Goal: Task Accomplishment & Management: Manage account settings

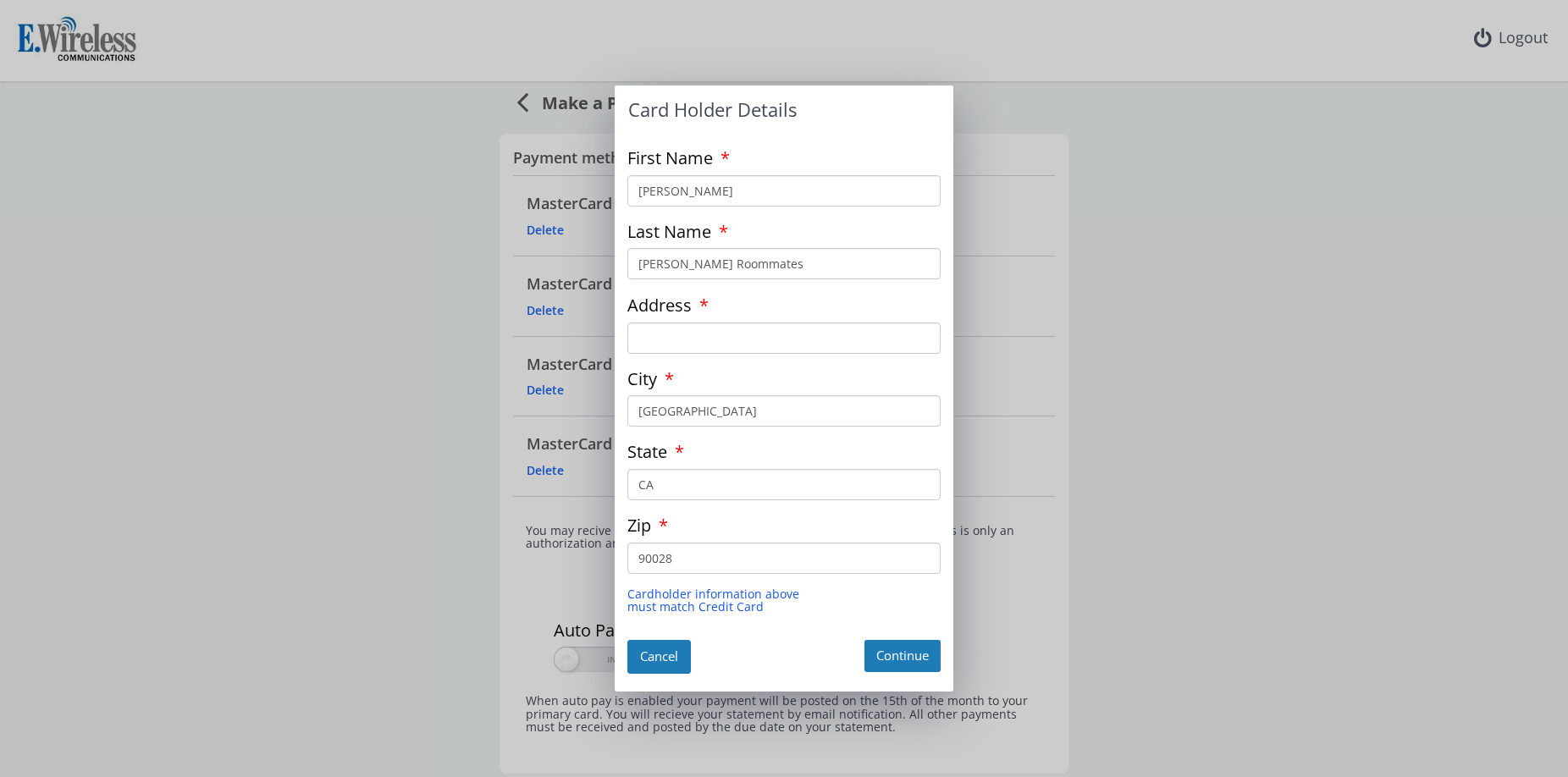
click at [666, 655] on button "Cancel" at bounding box center [660, 657] width 64 height 33
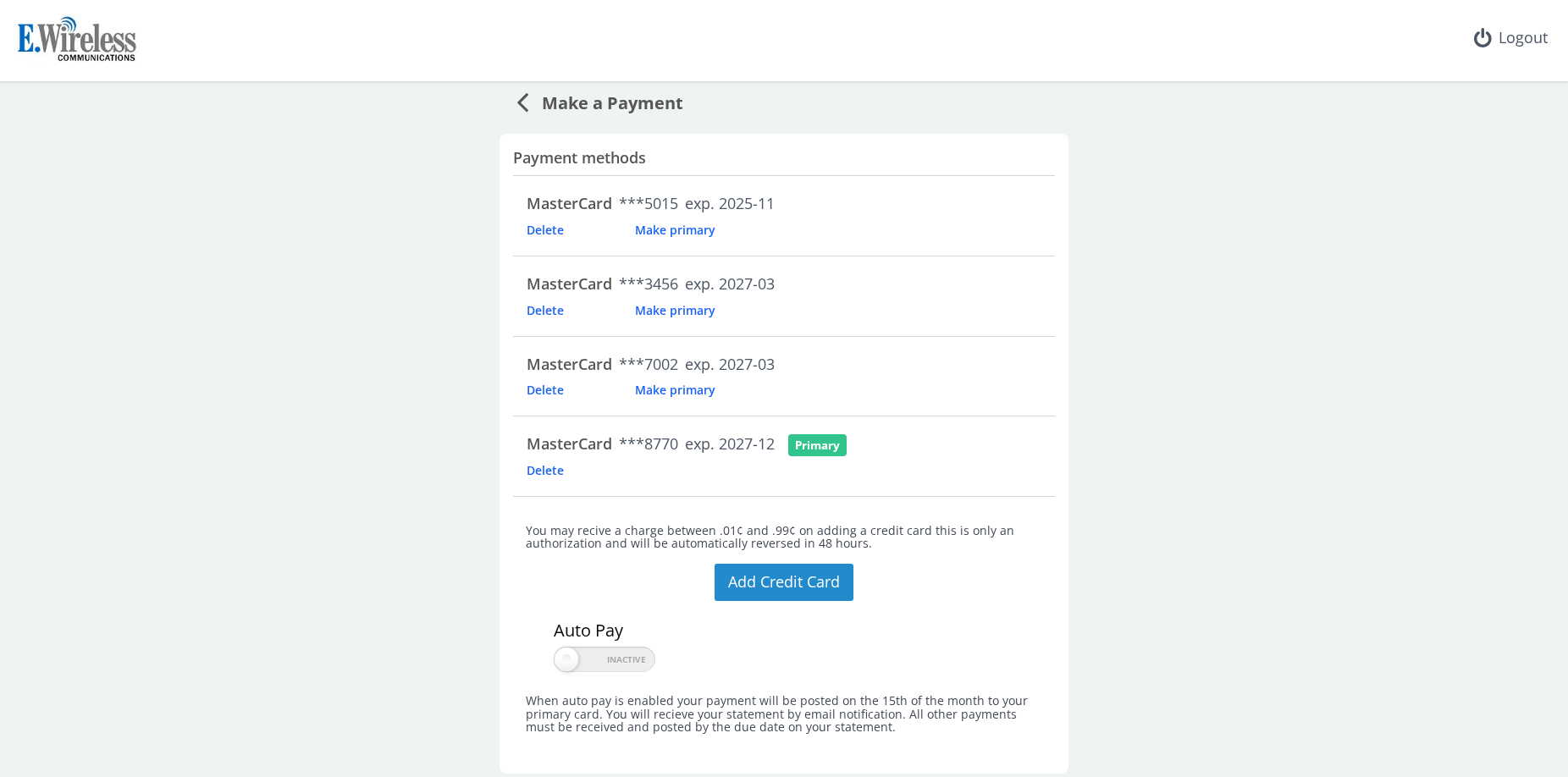
click at [764, 579] on button "Add Credit Card" at bounding box center [784, 582] width 138 height 37
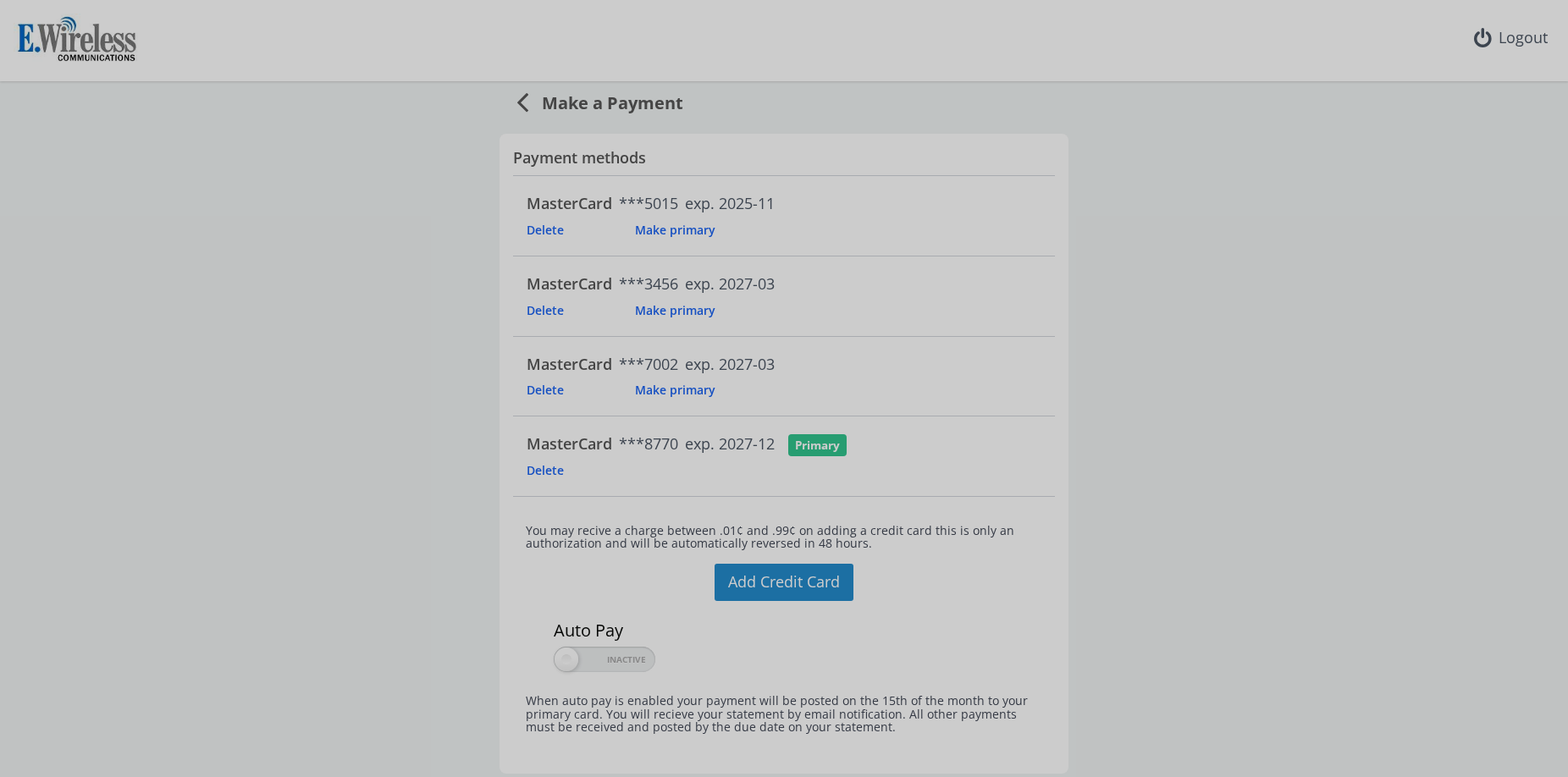
type input "[PERSON_NAME]"
type input "[PERSON_NAME] Roommates"
type input "[GEOGRAPHIC_DATA]"
type input "CA"
type input "90028"
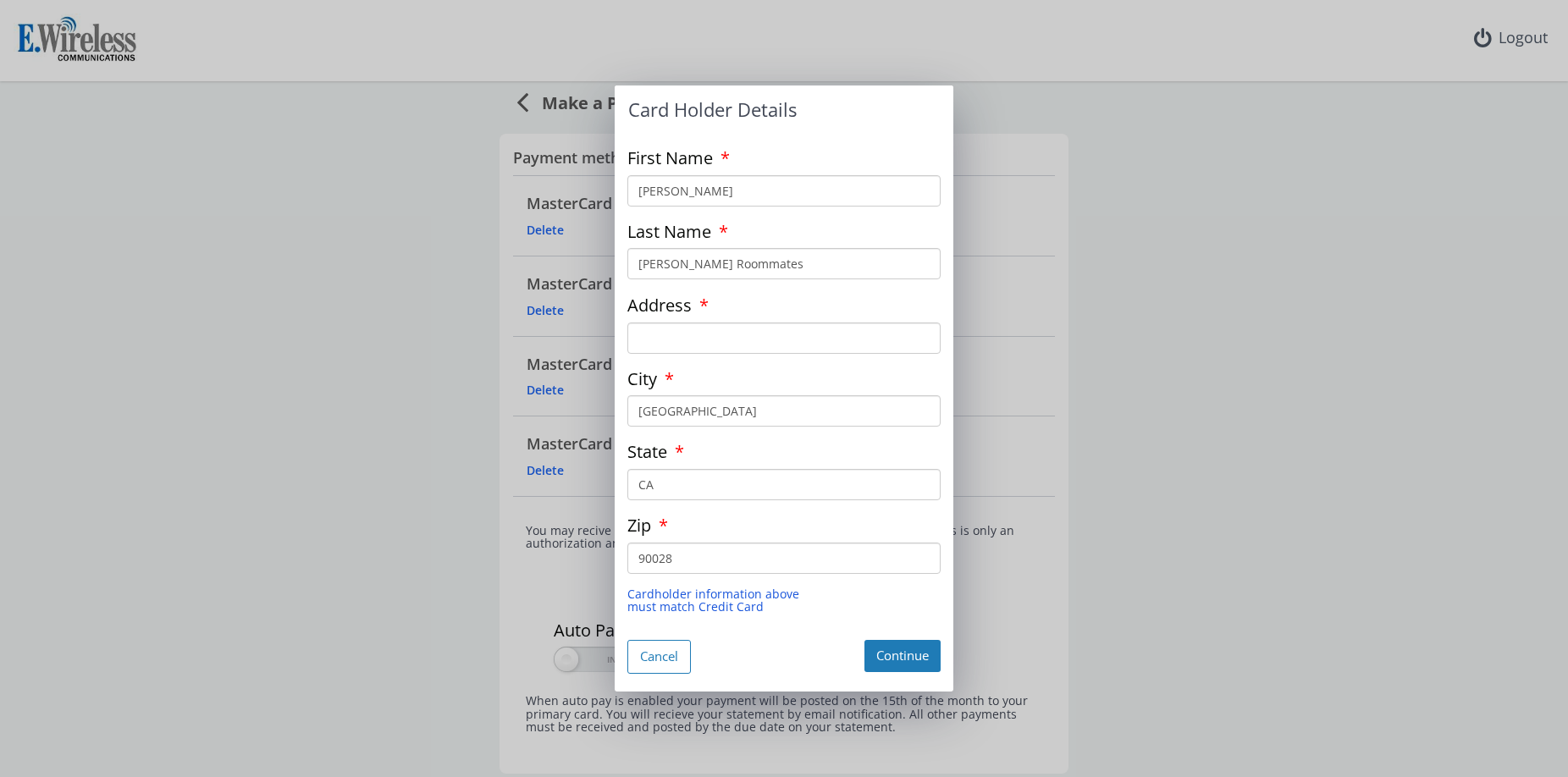
click at [773, 337] on input "Address" at bounding box center [784, 338] width 313 height 31
type input "2018 Valentine St"
type input "90026"
click at [898, 653] on button "Continue" at bounding box center [902, 656] width 77 height 31
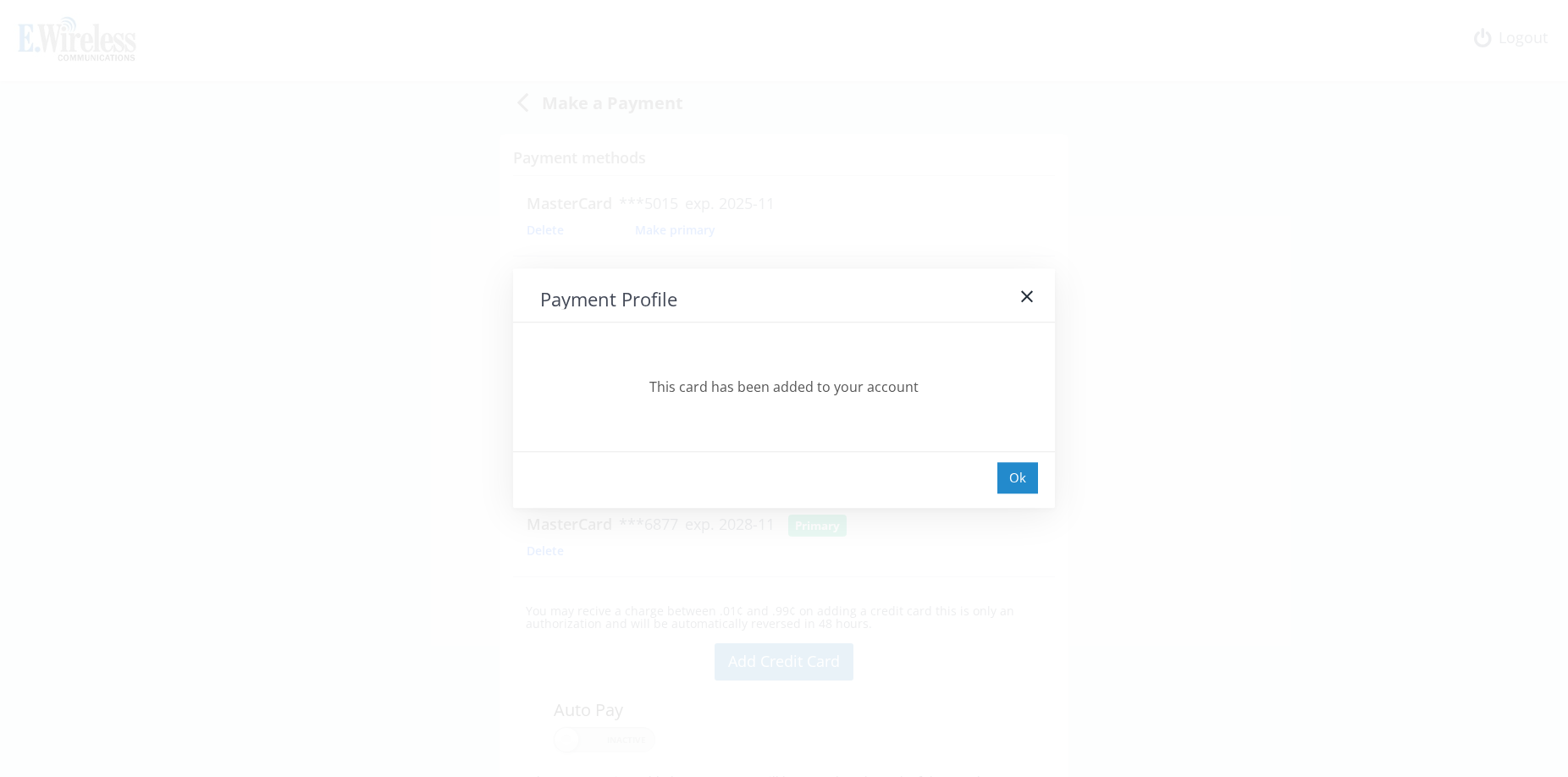
click at [1017, 471] on div "Ok" at bounding box center [1018, 478] width 41 height 31
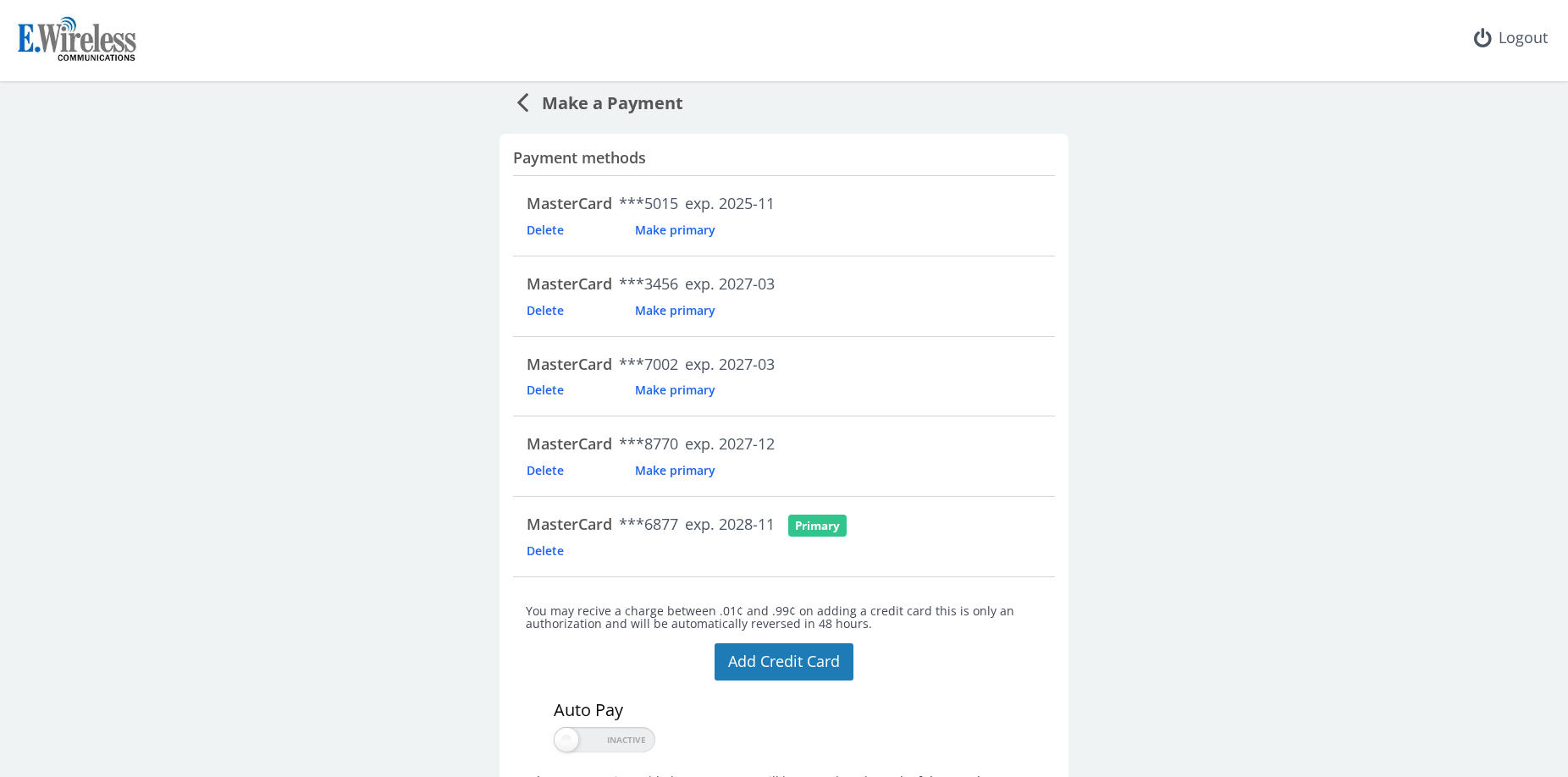
click at [543, 100] on span "Make a Payment" at bounding box center [605, 100] width 155 height 31
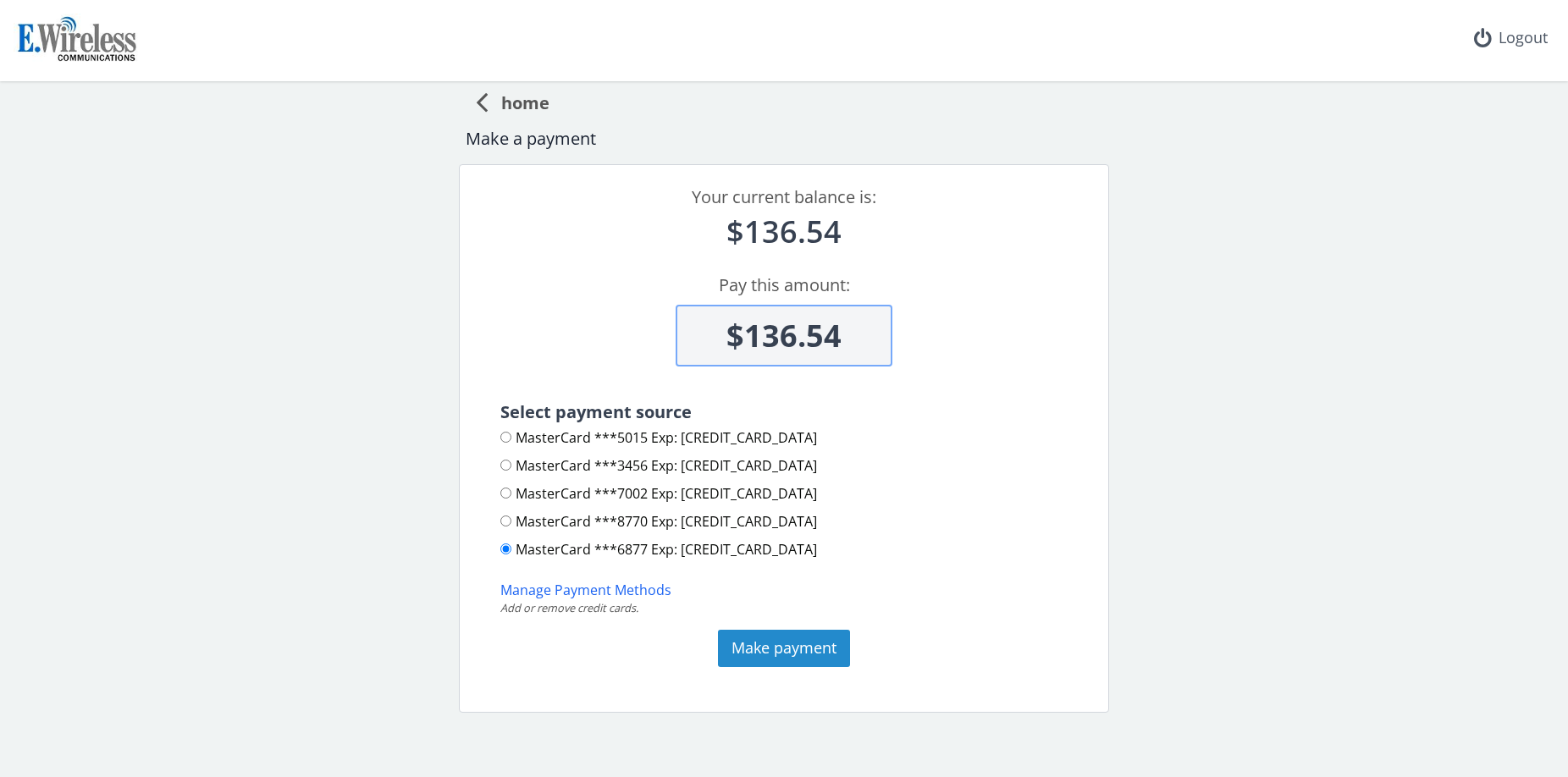
click at [770, 649] on button "Make payment" at bounding box center [784, 648] width 132 height 37
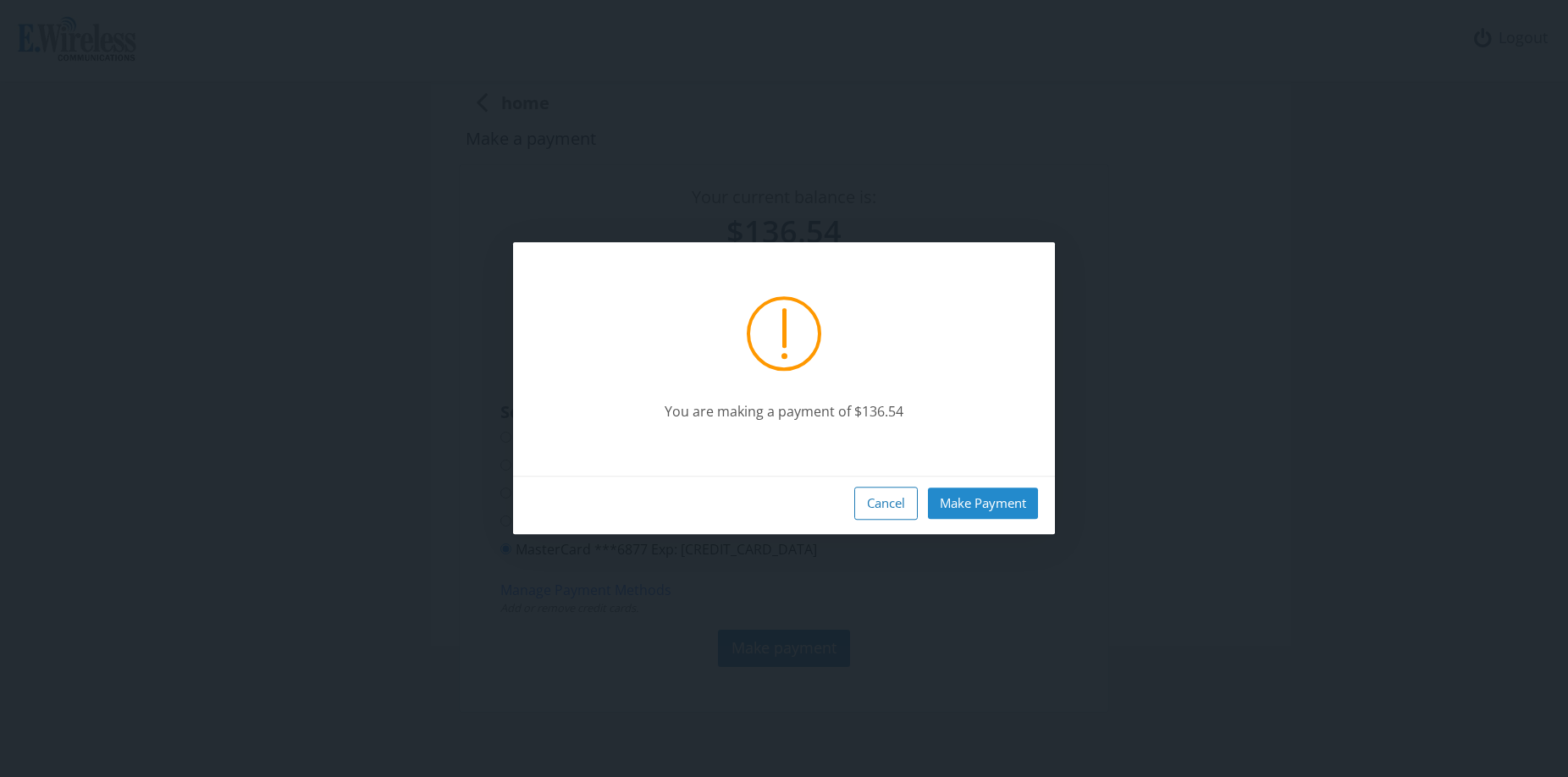
click at [1008, 502] on button "Make Payment" at bounding box center [983, 503] width 110 height 31
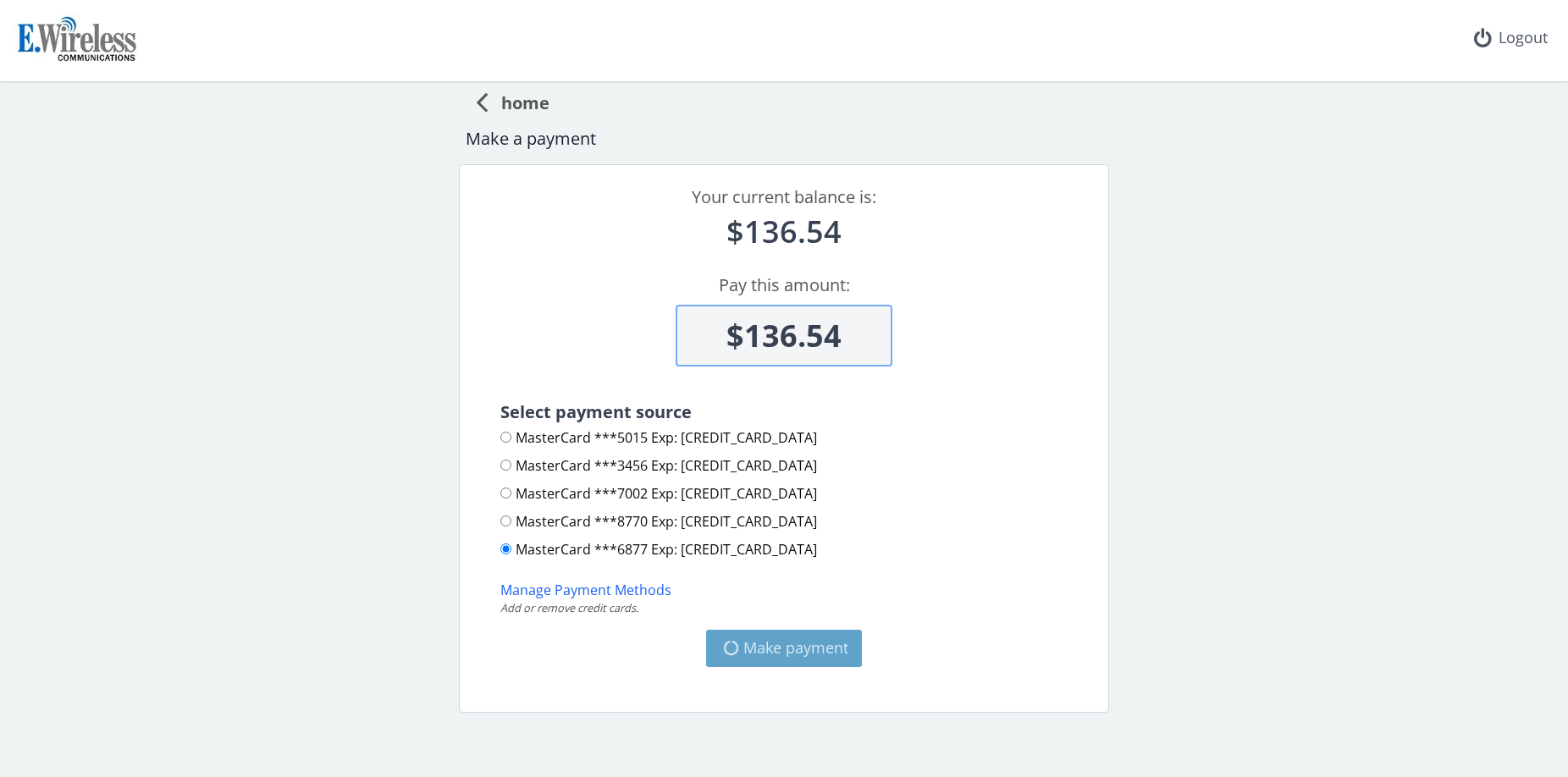
type input "$0"
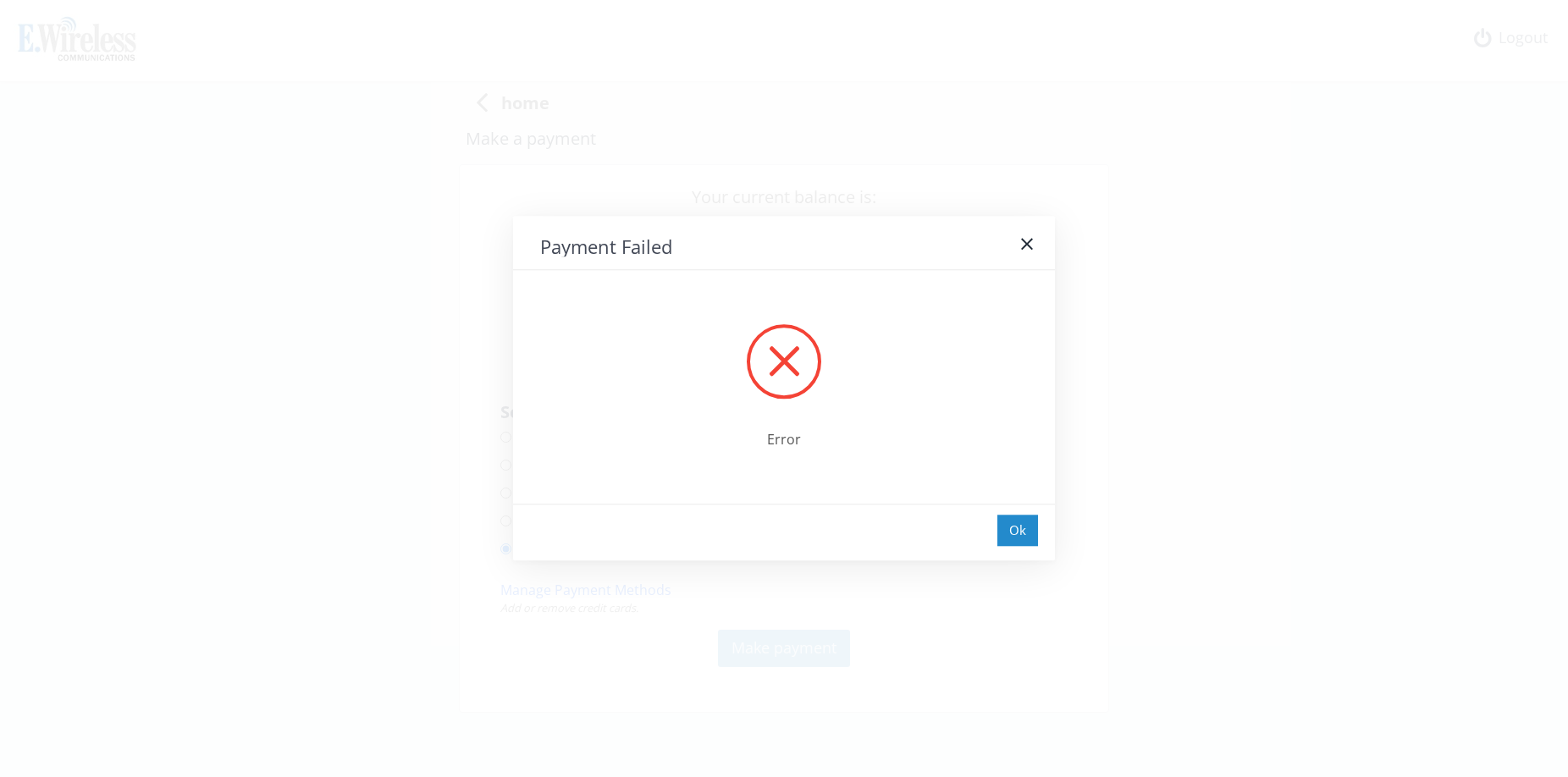
click at [1028, 528] on div "Ok" at bounding box center [1018, 530] width 41 height 31
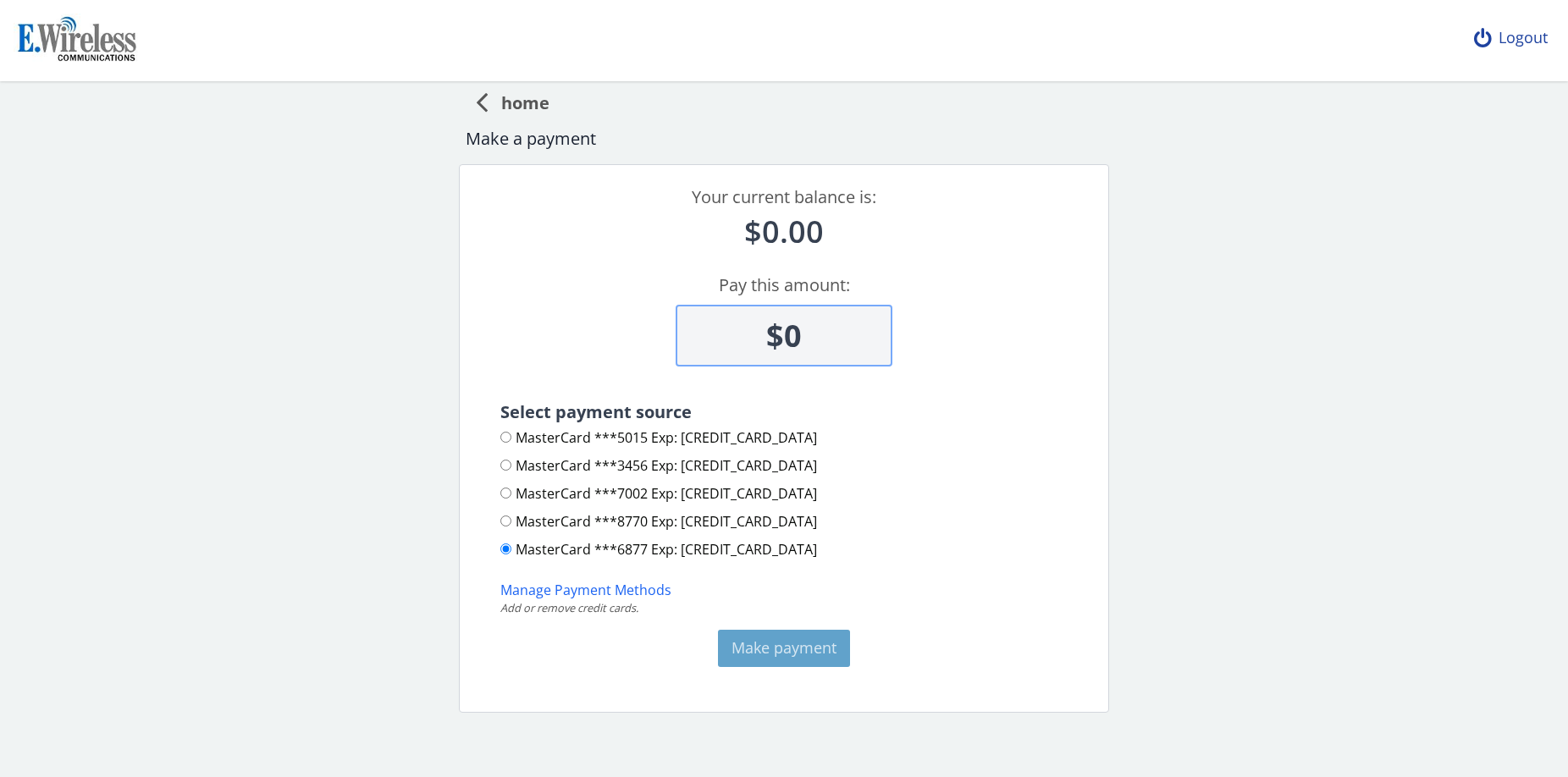
click at [1518, 46] on div "Logout" at bounding box center [1511, 38] width 101 height 77
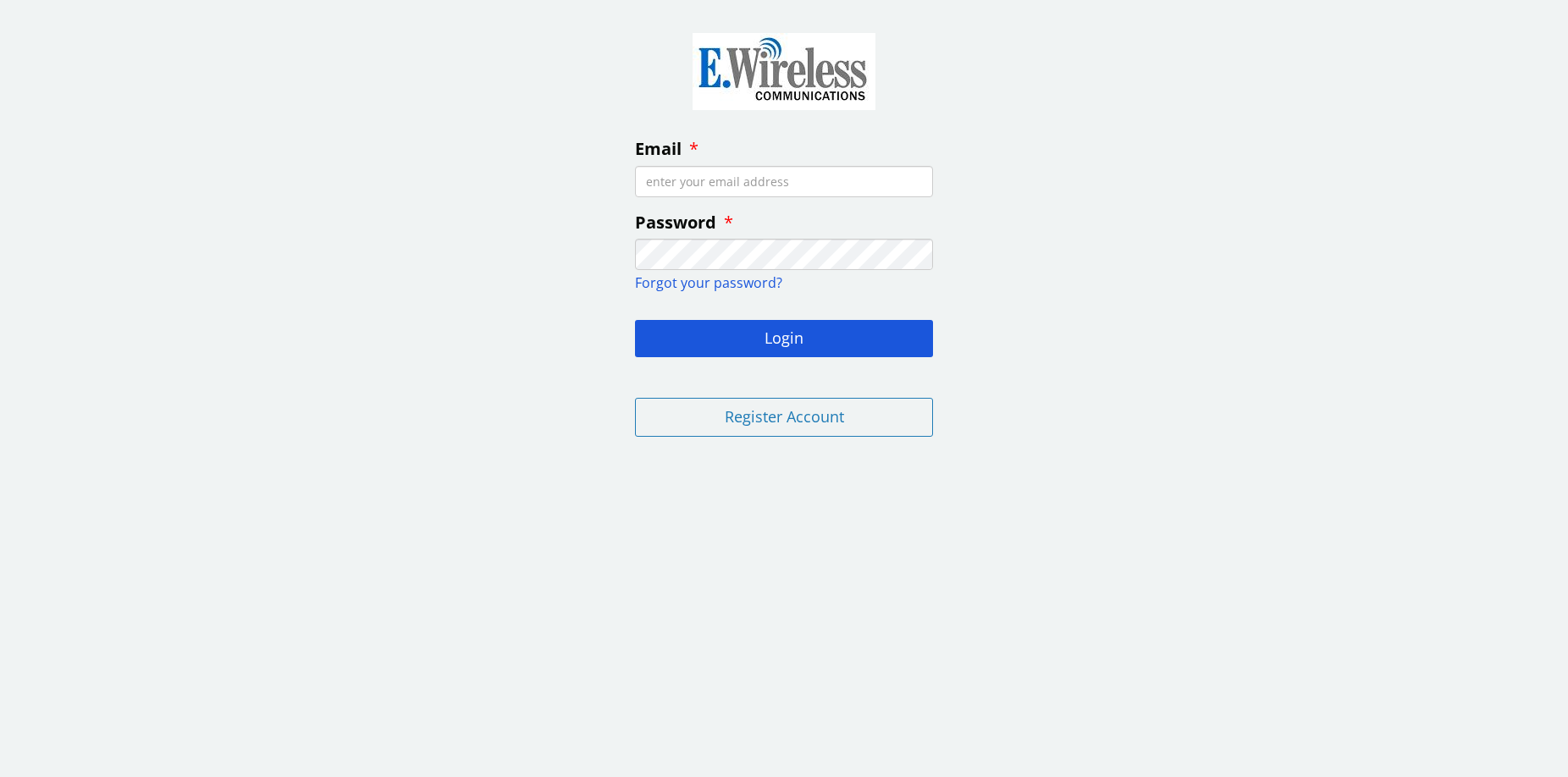
click at [782, 185] on input "Email" at bounding box center [784, 181] width 298 height 31
click at [719, 171] on input "Email" at bounding box center [784, 181] width 298 height 31
paste input "[EMAIL_ADDRESS][DOMAIN_NAME]"
type input "[EMAIL_ADDRESS][DOMAIN_NAME]"
click at [777, 335] on button "Login" at bounding box center [784, 338] width 298 height 37
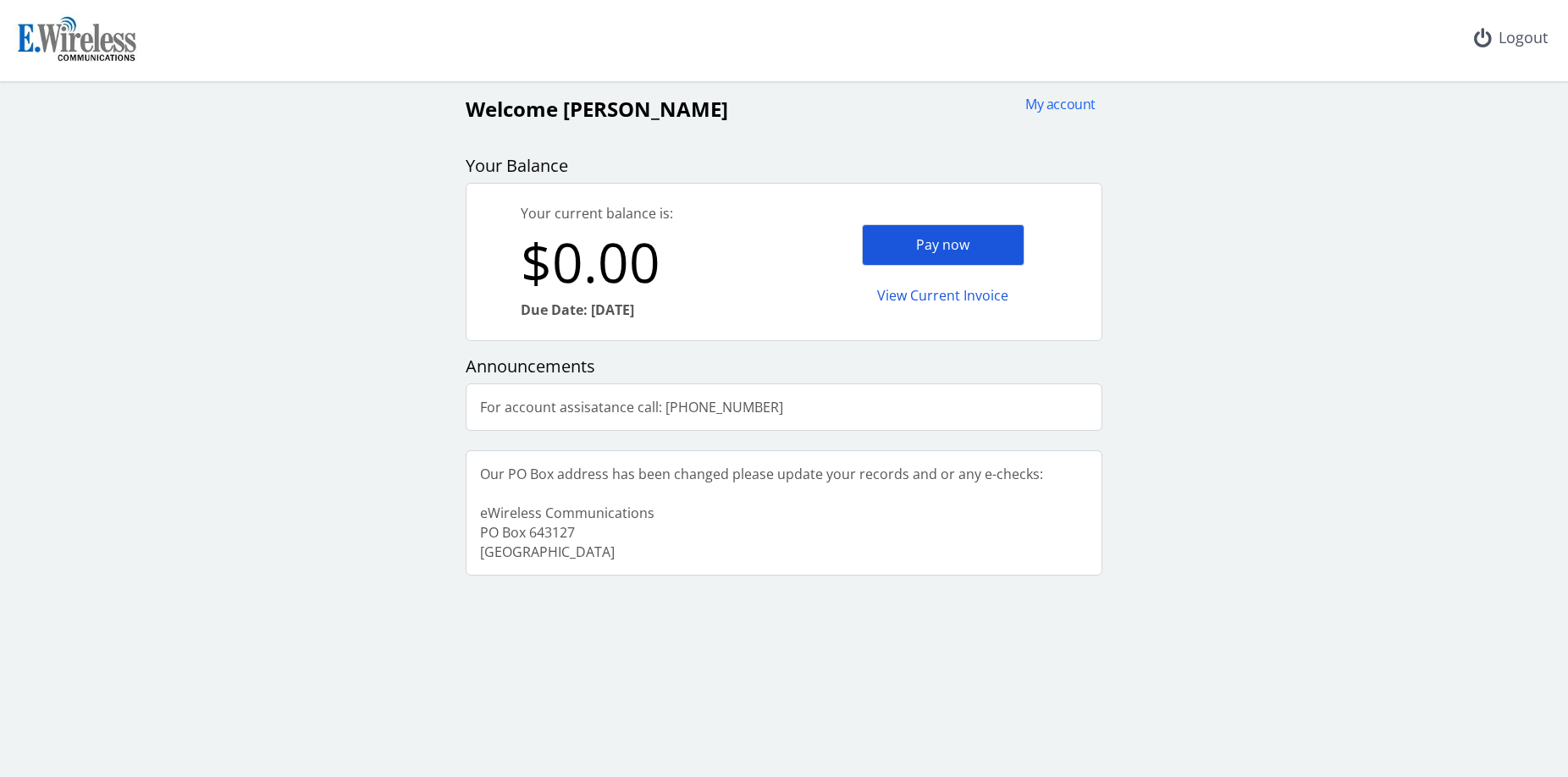
click at [959, 247] on div "Pay now" at bounding box center [943, 245] width 163 height 42
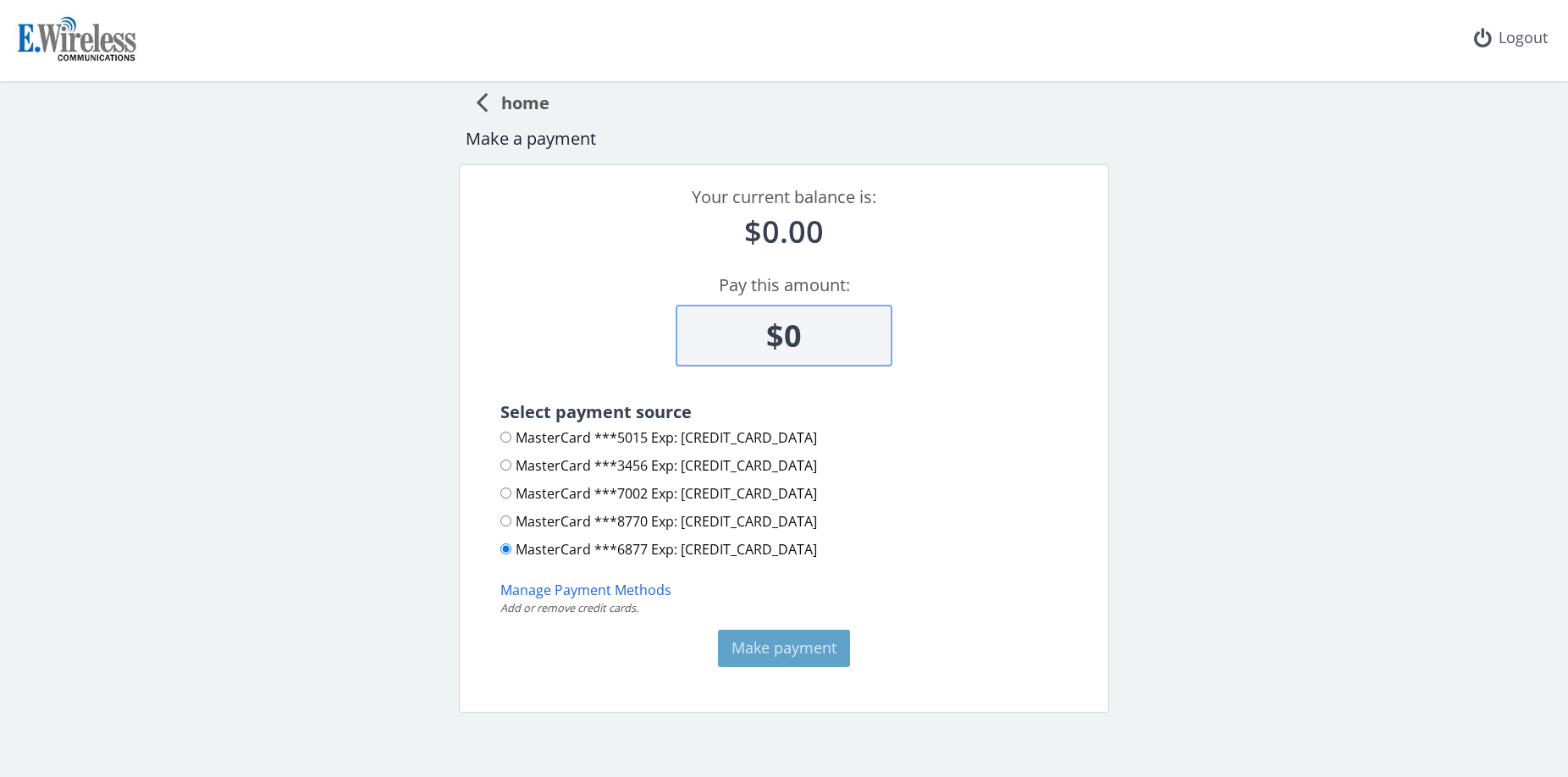
click at [476, 97] on icon at bounding box center [481, 101] width 12 height 34
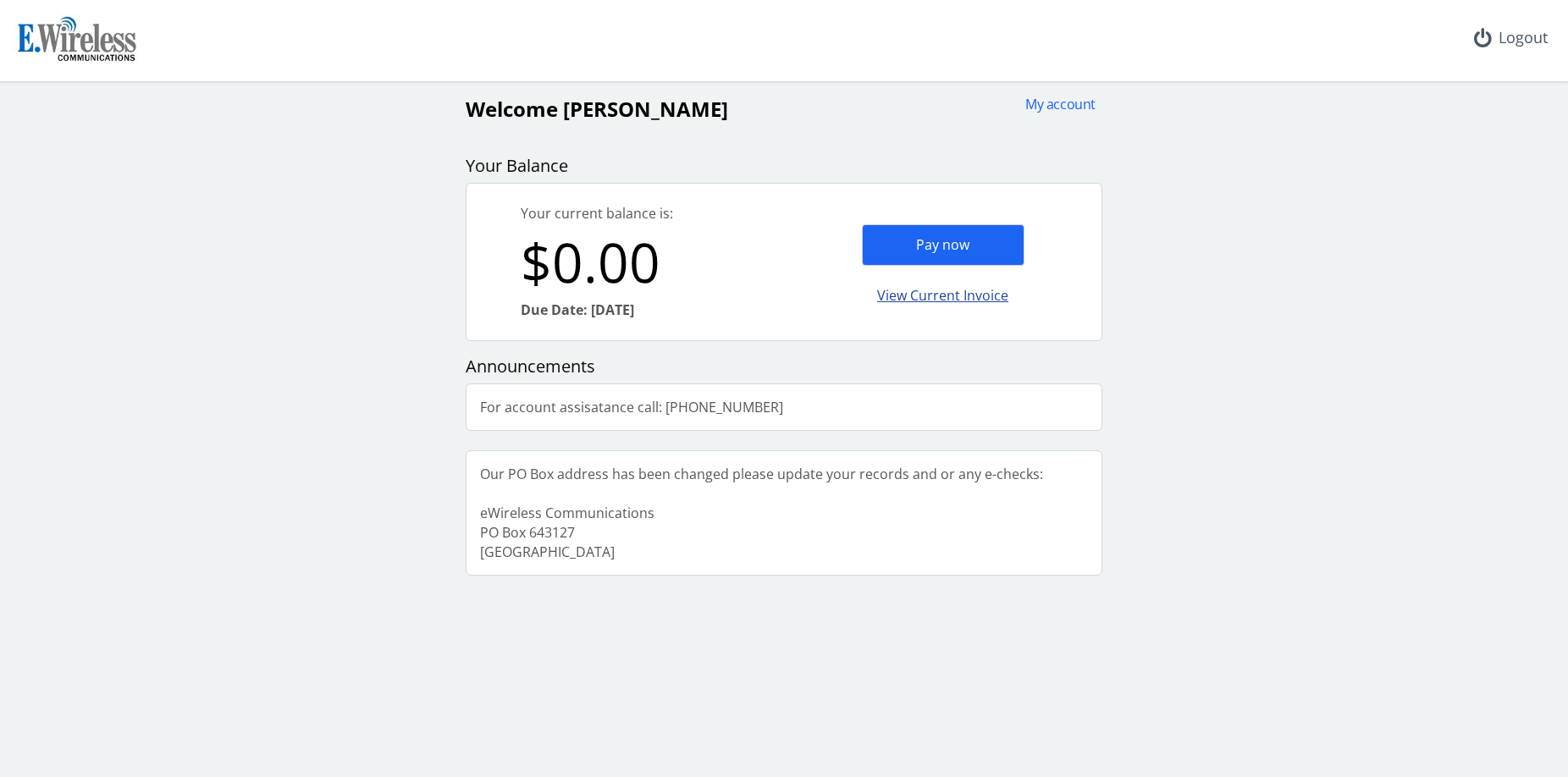
click at [945, 299] on div "View Current Invoice" at bounding box center [943, 295] width 163 height 40
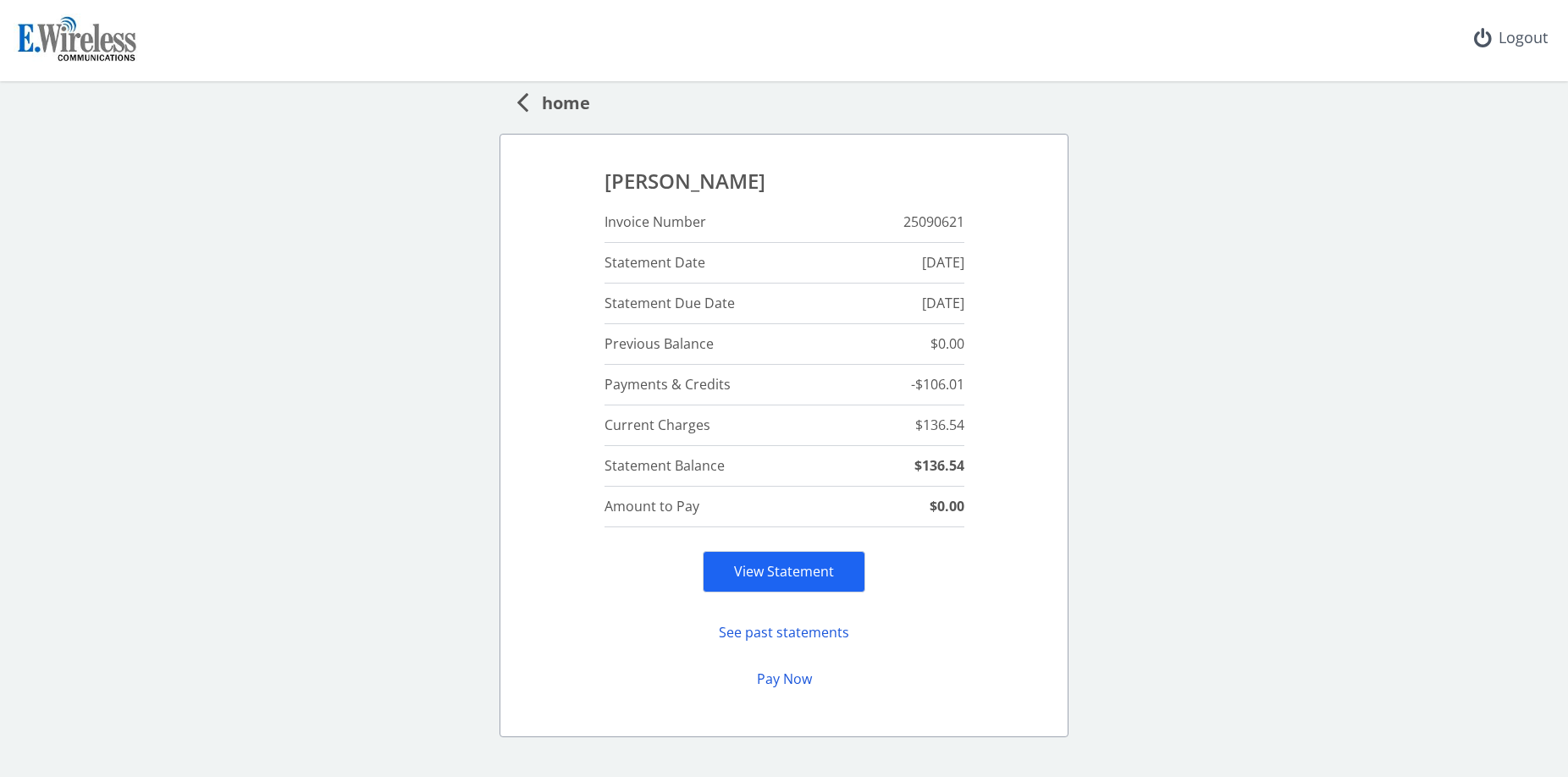
click at [516, 105] on icon at bounding box center [522, 101] width 12 height 34
